Goal: Task Accomplishment & Management: Manage account settings

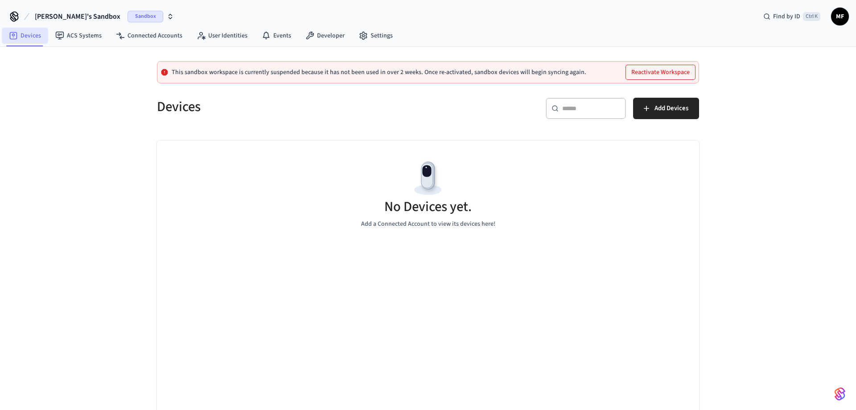
click at [26, 37] on link "Devices" at bounding box center [25, 36] width 46 height 16
click at [140, 38] on link "Connected Accounts" at bounding box center [149, 36] width 81 height 16
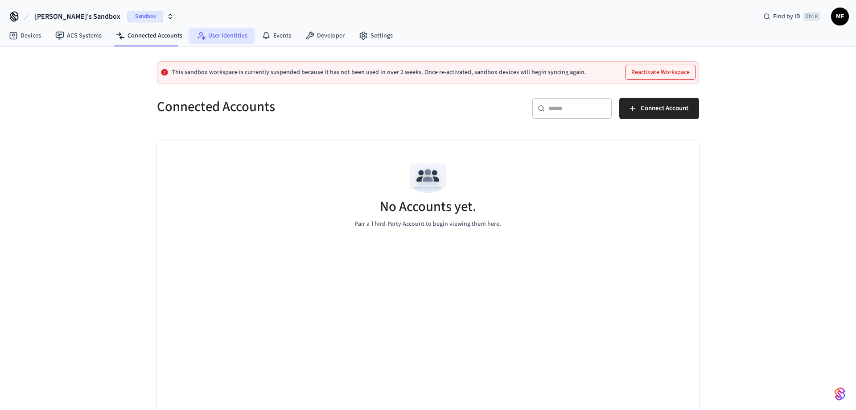
click at [221, 37] on link "User Identities" at bounding box center [222, 36] width 65 height 16
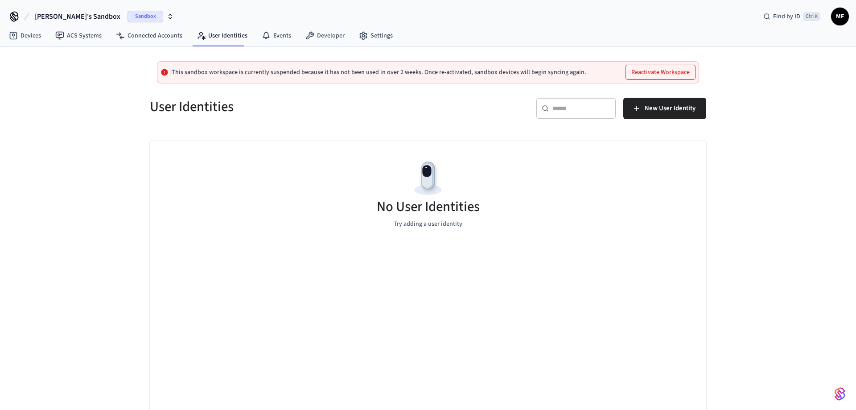
click at [167, 16] on icon "button" at bounding box center [170, 16] width 7 height 7
click at [115, 74] on span "Production" at bounding box center [126, 75] width 36 height 12
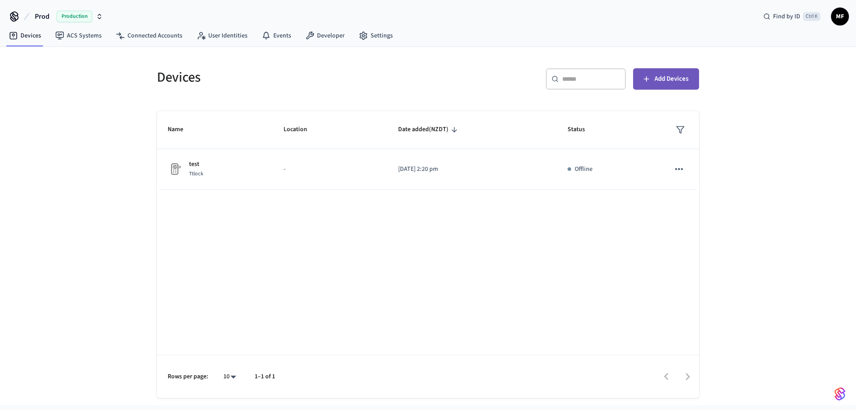
click at [674, 76] on span "Add Devices" at bounding box center [672, 79] width 34 height 12
click at [842, 13] on span "MF" at bounding box center [840, 16] width 16 height 16
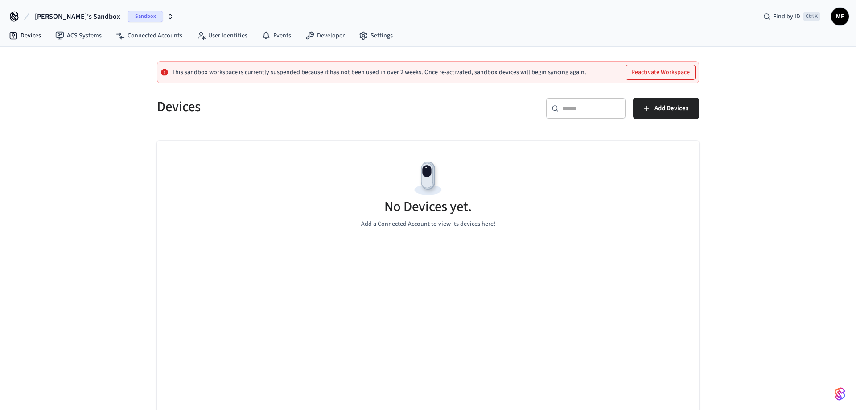
click at [128, 19] on span "Sandbox" at bounding box center [146, 17] width 36 height 12
click at [128, 78] on span "Production" at bounding box center [126, 75] width 36 height 12
